Goal: Task Accomplishment & Management: Manage account settings

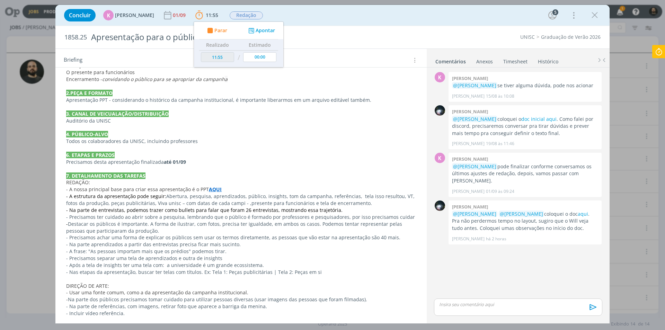
scroll to position [277, 0]
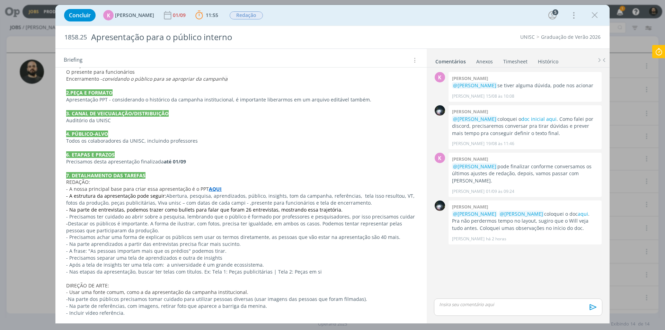
click at [209, 188] on strong "AQUI" at bounding box center [215, 189] width 13 height 7
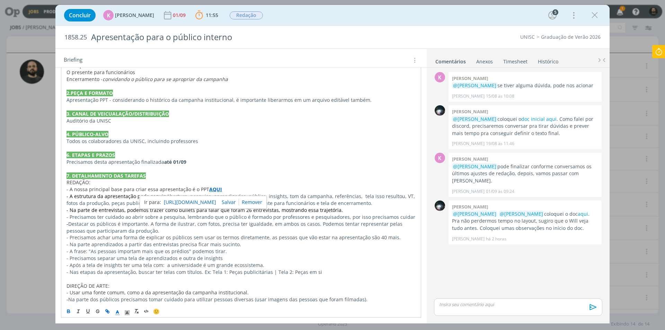
click at [215, 199] on link "https://app4.operand.com.br/jobs/14131" at bounding box center [190, 202] width 52 height 9
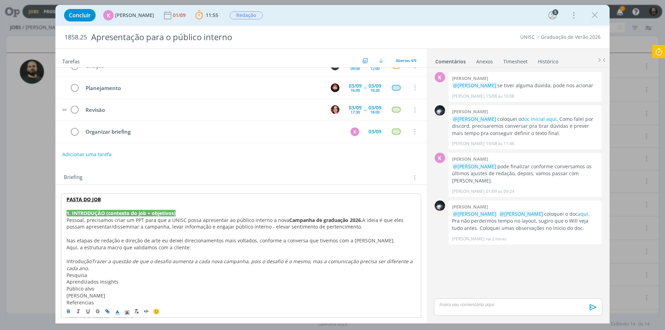
scroll to position [0, 0]
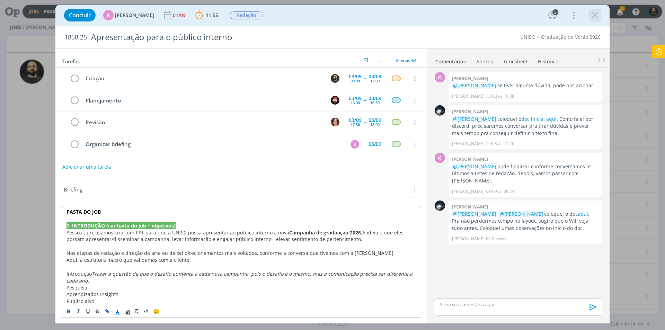
click at [594, 14] on icon "dialog" at bounding box center [595, 15] width 10 height 10
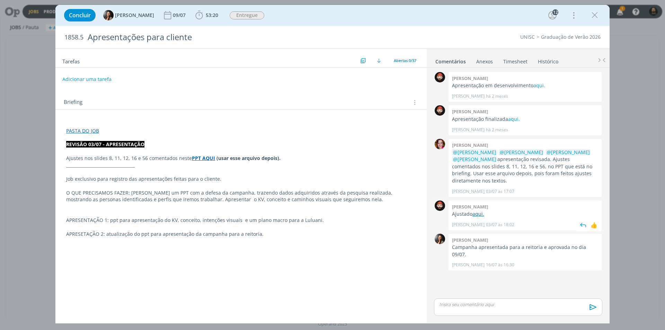
click at [482, 211] on link "aqui." at bounding box center [479, 214] width 12 height 7
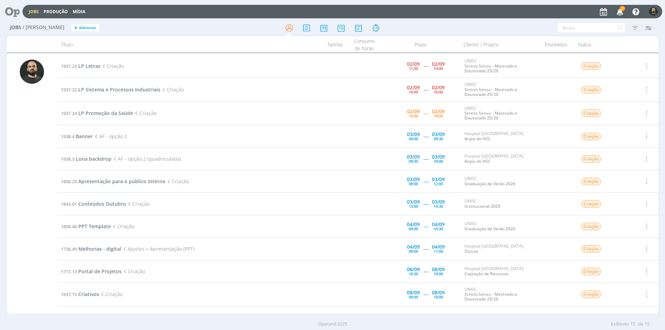
click at [623, 13] on icon "button" at bounding box center [620, 12] width 12 height 12
click at [109, 181] on span "Apresentação para o público interno" at bounding box center [121, 181] width 87 height 7
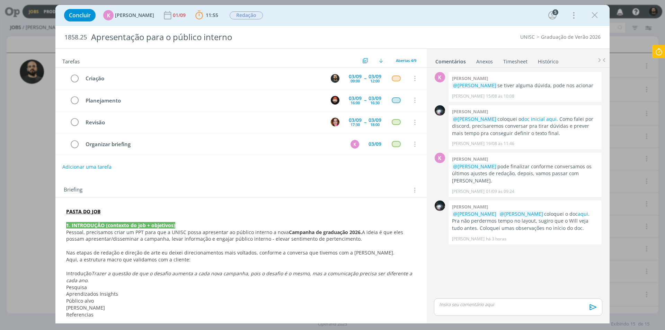
click at [655, 51] on icon at bounding box center [659, 52] width 12 height 14
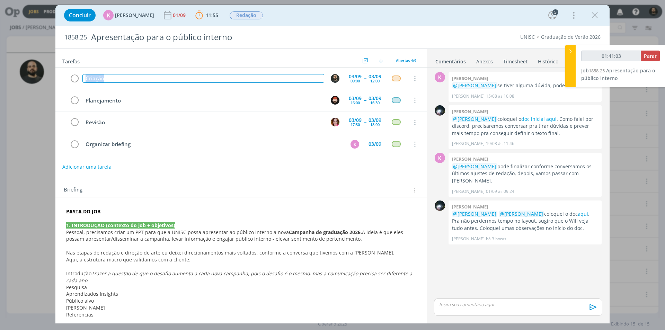
drag, startPoint x: 101, startPoint y: 82, endPoint x: 55, endPoint y: 82, distance: 46.1
click at [55, 82] on div "Concluir K [PERSON_NAME] [DATE] 11:55 Parar Apontar Data * [DATE] Horas * 00:00…" at bounding box center [332, 165] width 665 height 330
copy div "Criação"
type input "01:41:04"
click at [655, 53] on span "Parar" at bounding box center [650, 56] width 13 height 7
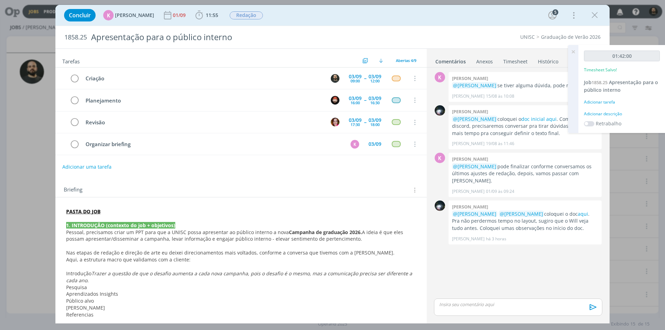
click at [618, 113] on div "Adicionar descrição" at bounding box center [622, 114] width 76 height 6
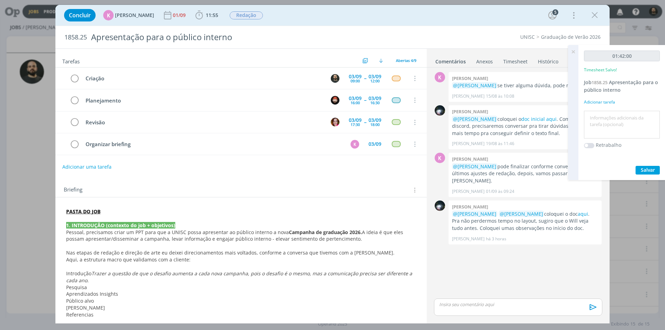
click at [615, 115] on textarea at bounding box center [622, 125] width 72 height 25
paste textarea "Criação"
type textarea "Criação"
click at [643, 169] on span "Salvar" at bounding box center [648, 170] width 14 height 7
click at [573, 50] on icon at bounding box center [573, 52] width 12 height 14
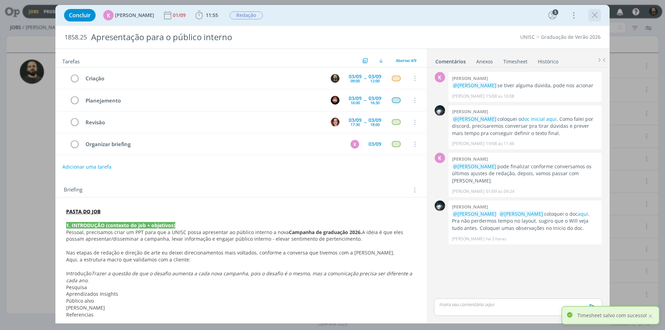
click at [594, 15] on icon "dialog" at bounding box center [595, 15] width 10 height 10
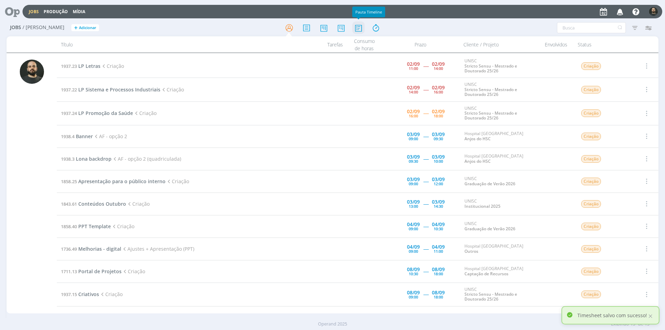
click at [357, 24] on icon at bounding box center [358, 28] width 12 height 14
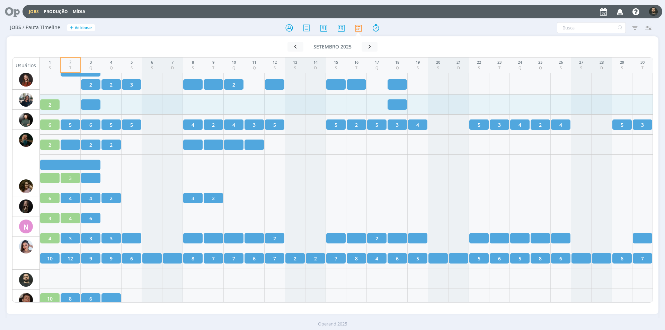
scroll to position [901, 0]
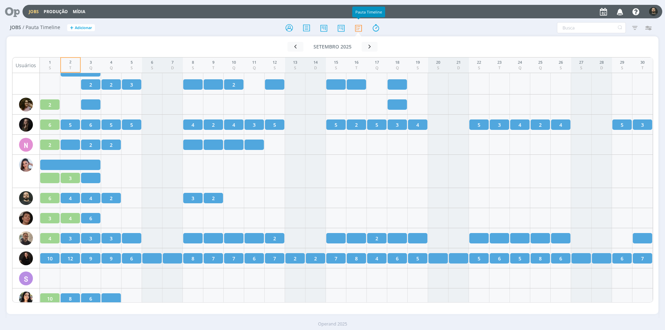
click at [16, 11] on icon at bounding box center [10, 12] width 14 height 14
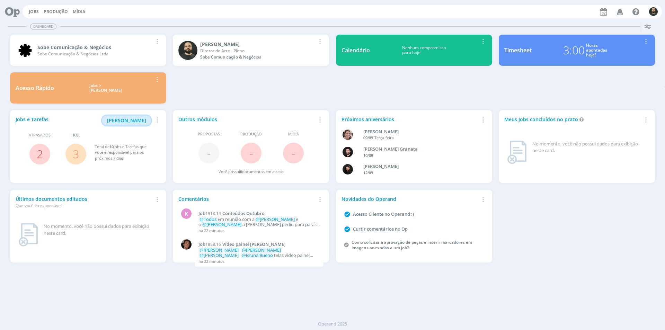
click at [121, 122] on span "[PERSON_NAME]" at bounding box center [126, 120] width 39 height 7
